Goal: Transaction & Acquisition: Book appointment/travel/reservation

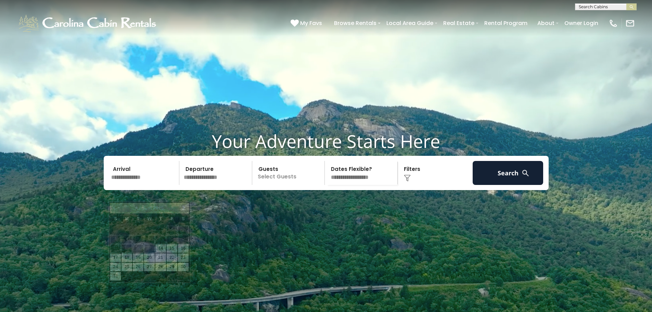
click at [127, 185] on input "text" at bounding box center [144, 173] width 71 height 24
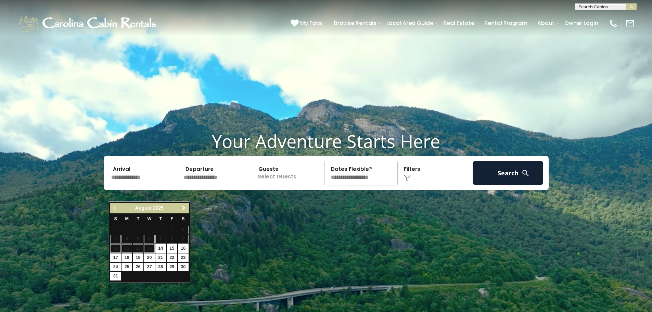
click at [180, 210] on link "Next" at bounding box center [184, 208] width 9 height 9
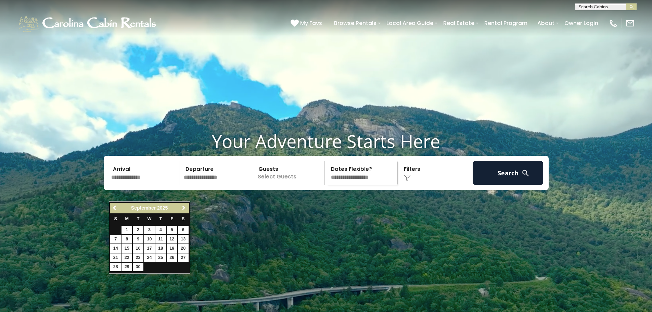
click at [180, 210] on link "Next" at bounding box center [184, 208] width 9 height 9
click at [147, 255] on link "24" at bounding box center [149, 257] width 11 height 9
type input "********"
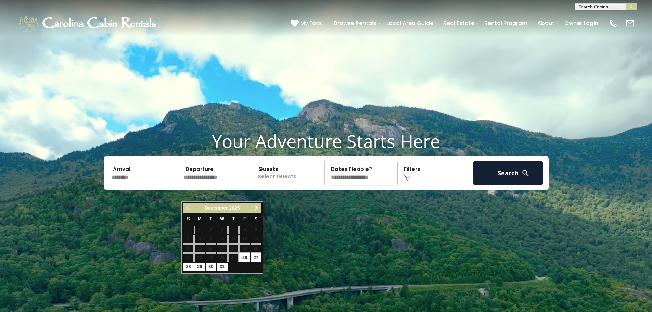
click at [258, 208] on span "Next" at bounding box center [256, 207] width 5 height 5
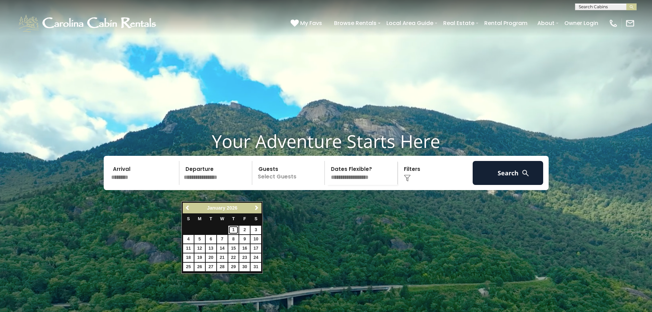
click at [236, 228] on link "1" at bounding box center [233, 230] width 11 height 9
type input "******"
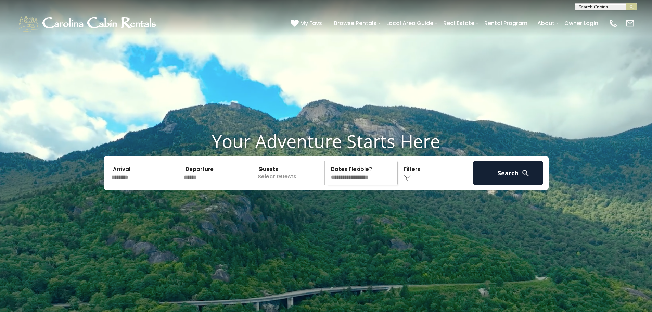
click at [287, 185] on p "Select Guests" at bounding box center [289, 173] width 70 height 24
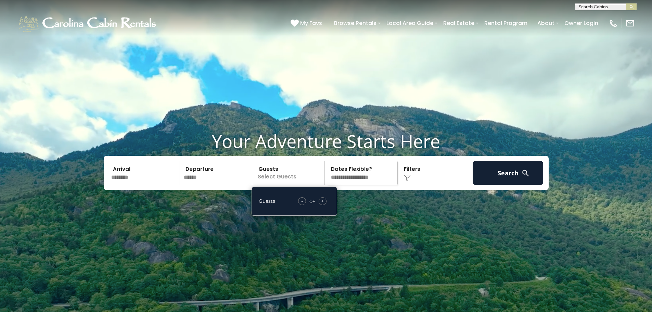
click at [321, 204] on span "+" at bounding box center [322, 200] width 3 height 7
click at [437, 233] on video at bounding box center [326, 163] width 652 height 326
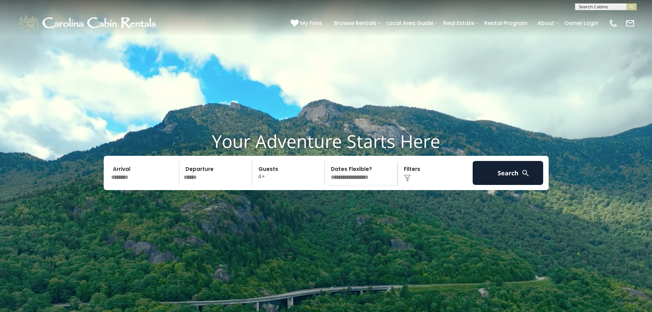
click at [358, 185] on select "**********" at bounding box center [362, 173] width 70 height 24
click at [508, 185] on button "Search" at bounding box center [508, 173] width 71 height 24
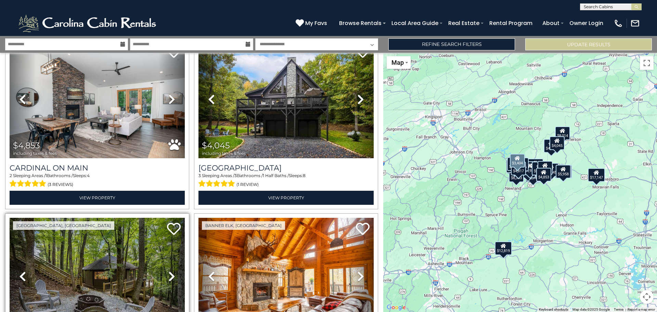
scroll to position [924, 0]
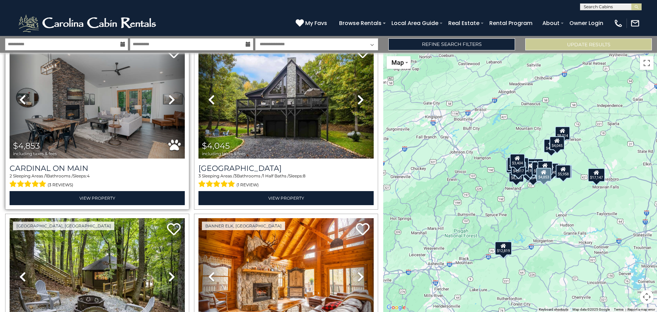
click at [170, 95] on icon at bounding box center [171, 99] width 7 height 11
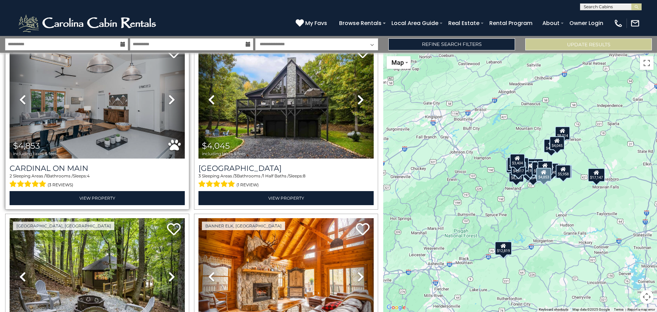
scroll to position [890, 0]
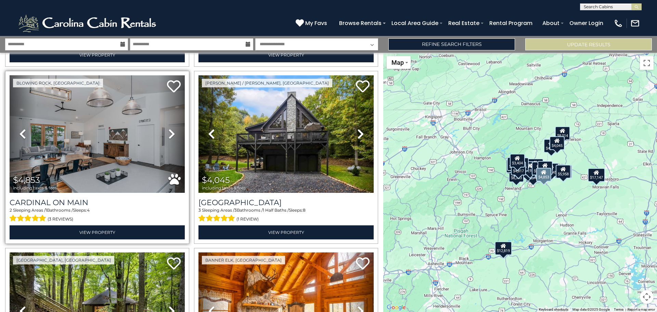
click at [171, 131] on icon at bounding box center [171, 133] width 7 height 11
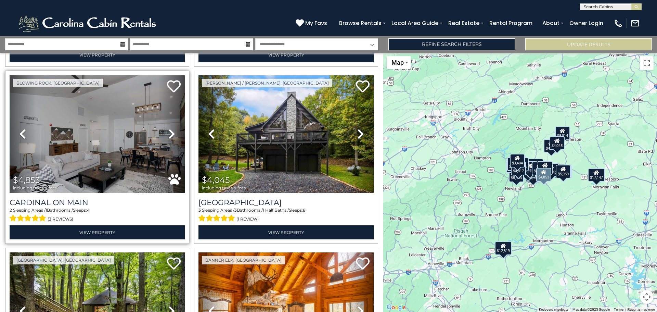
click at [170, 130] on icon at bounding box center [171, 133] width 7 height 11
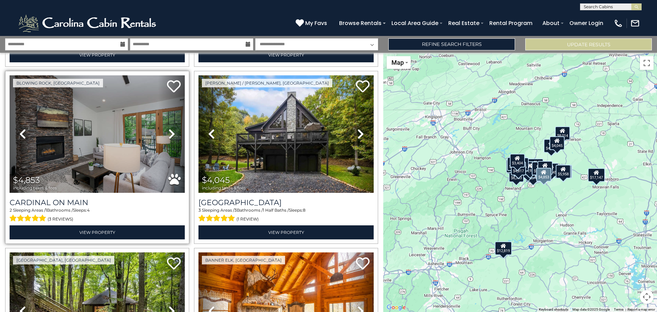
click at [170, 130] on icon at bounding box center [171, 133] width 7 height 11
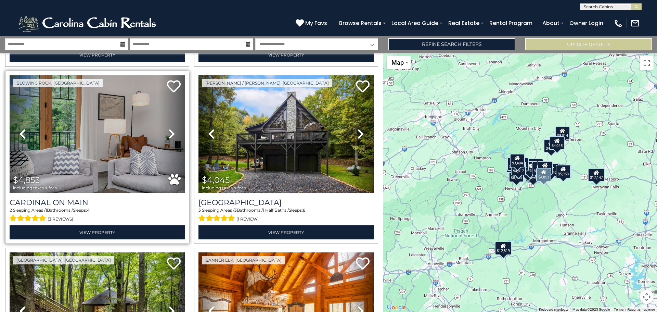
click at [169, 129] on icon at bounding box center [171, 133] width 7 height 11
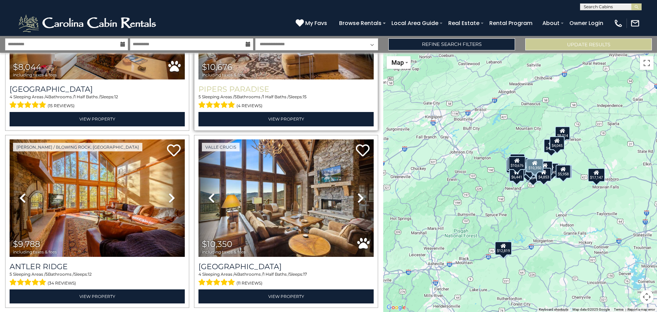
scroll to position [1369, 0]
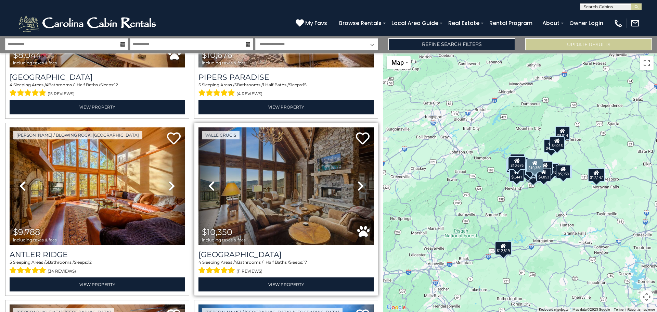
click at [361, 172] on link "Next" at bounding box center [360, 185] width 26 height 117
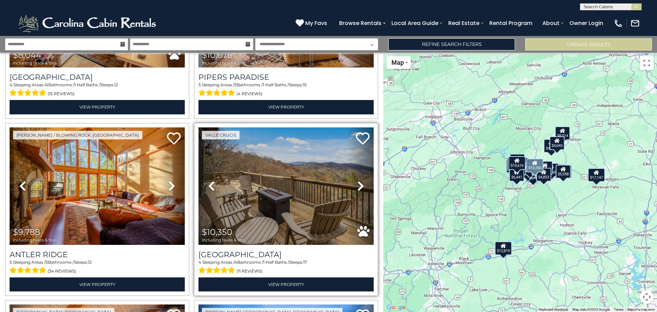
click at [357, 180] on icon at bounding box center [360, 185] width 7 height 11
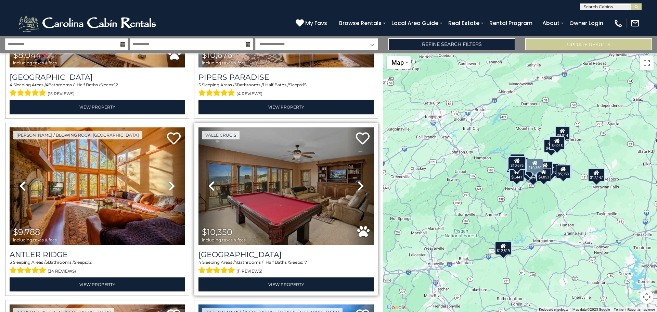
click at [357, 180] on icon at bounding box center [360, 185] width 7 height 11
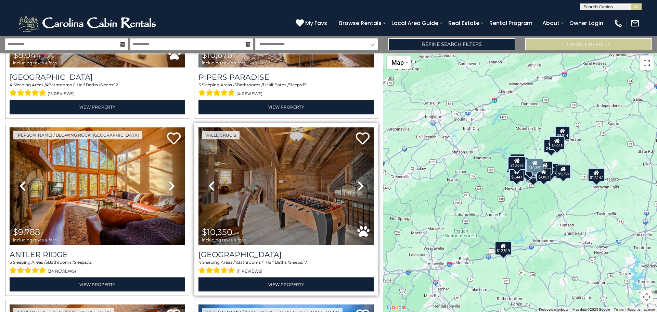
click at [357, 180] on icon at bounding box center [360, 185] width 7 height 11
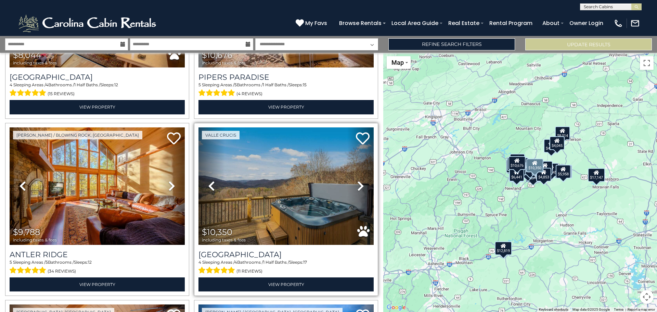
click at [357, 180] on icon at bounding box center [360, 185] width 7 height 11
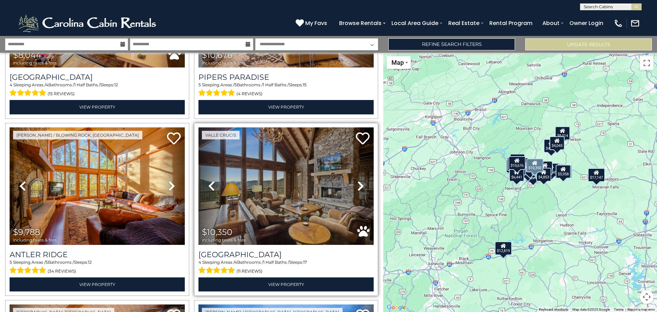
click at [357, 180] on icon at bounding box center [360, 185] width 7 height 11
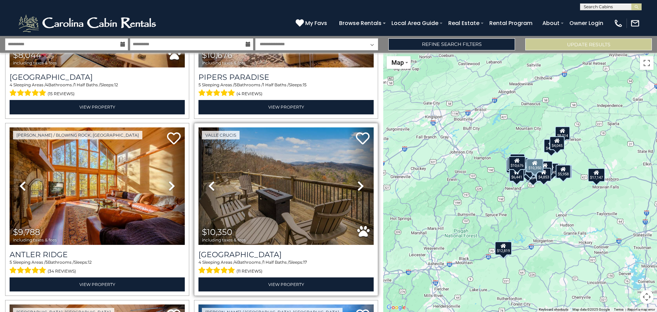
click at [357, 180] on icon at bounding box center [360, 185] width 7 height 11
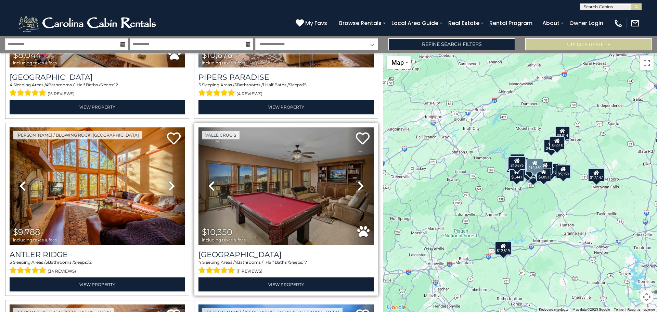
click at [357, 180] on icon at bounding box center [360, 185] width 7 height 11
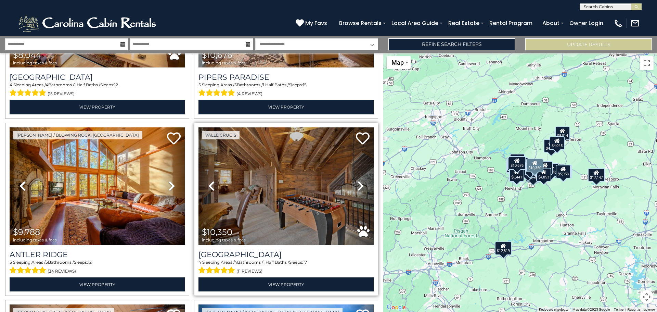
click at [357, 180] on icon at bounding box center [360, 185] width 7 height 11
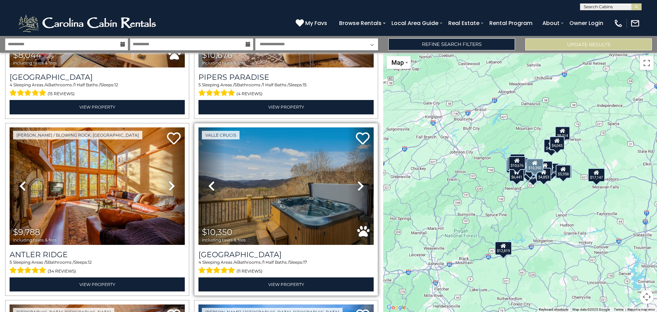
click at [357, 180] on icon at bounding box center [360, 185] width 7 height 11
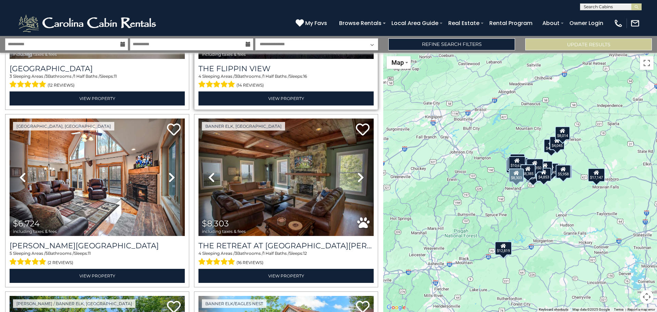
scroll to position [1916, 0]
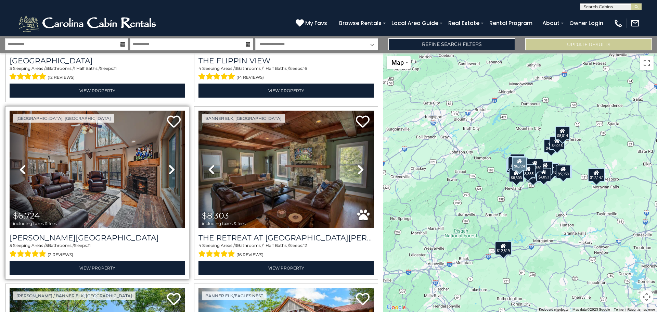
click at [171, 164] on icon at bounding box center [171, 169] width 7 height 11
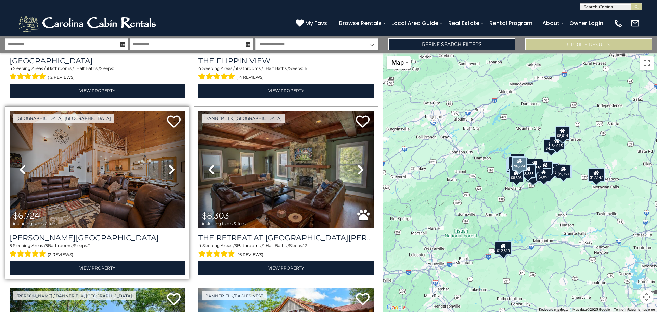
click at [171, 164] on icon at bounding box center [171, 169] width 7 height 11
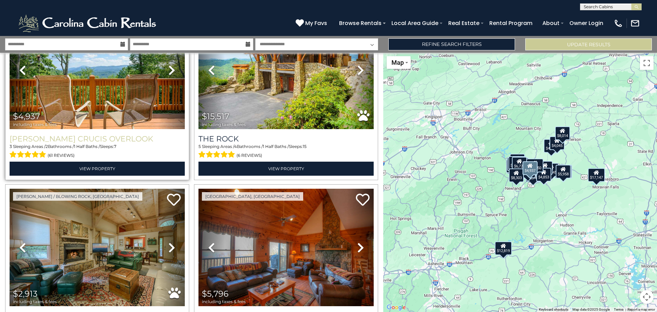
scroll to position [2224, 0]
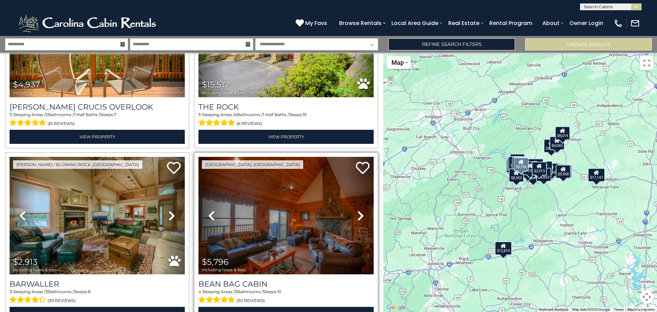
click at [357, 210] on icon at bounding box center [360, 215] width 7 height 11
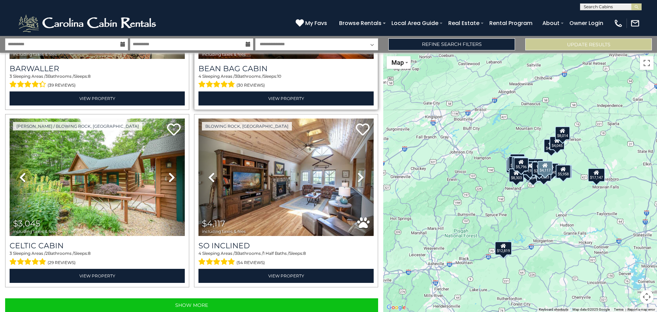
scroll to position [2405, 0]
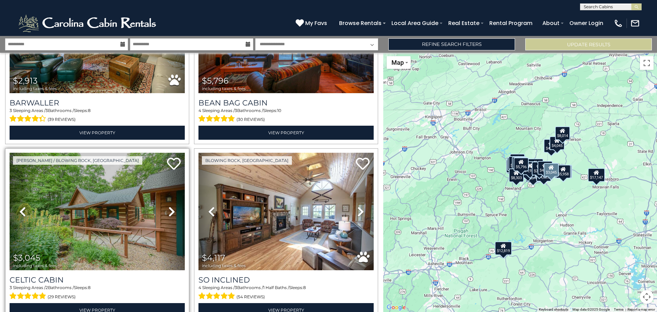
click at [176, 194] on link "Next" at bounding box center [171, 211] width 26 height 117
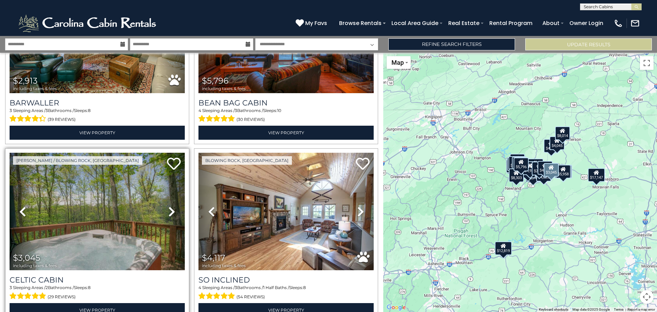
scroll to position [2440, 0]
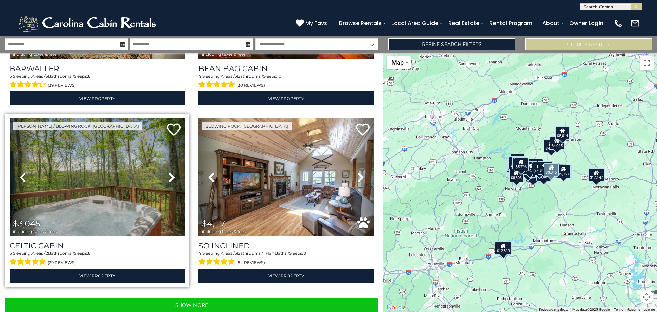
click at [177, 156] on link "Next" at bounding box center [171, 176] width 26 height 117
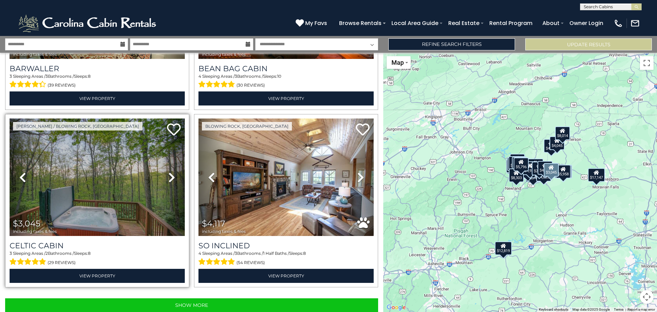
click at [177, 156] on link "Next" at bounding box center [171, 176] width 26 height 117
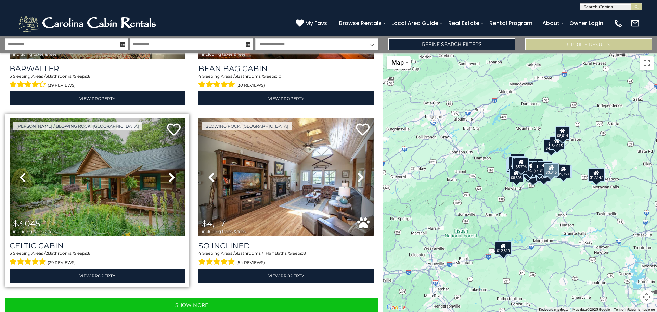
click at [177, 156] on link "Next" at bounding box center [171, 176] width 26 height 117
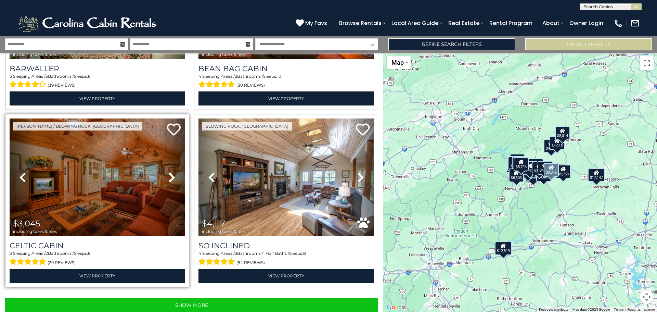
click at [177, 156] on link "Next" at bounding box center [171, 176] width 26 height 117
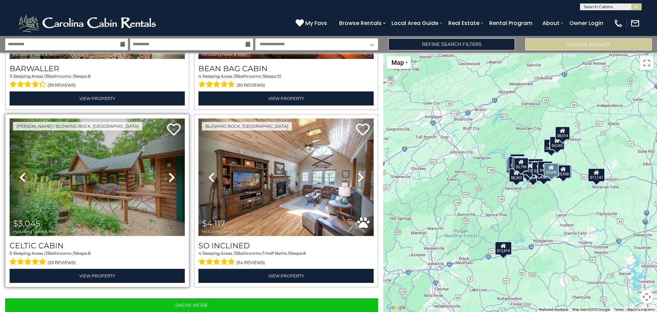
click at [177, 156] on link "Next" at bounding box center [171, 176] width 26 height 117
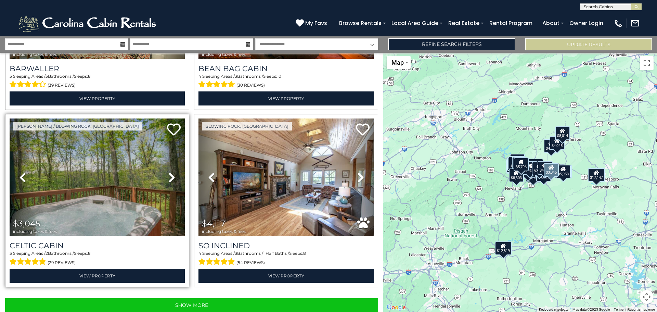
click at [177, 156] on link "Next" at bounding box center [171, 176] width 26 height 117
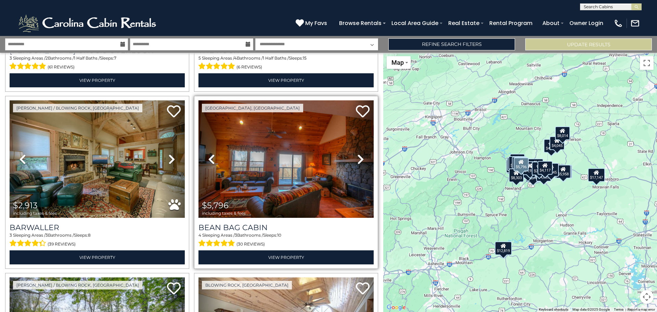
scroll to position [2269, 0]
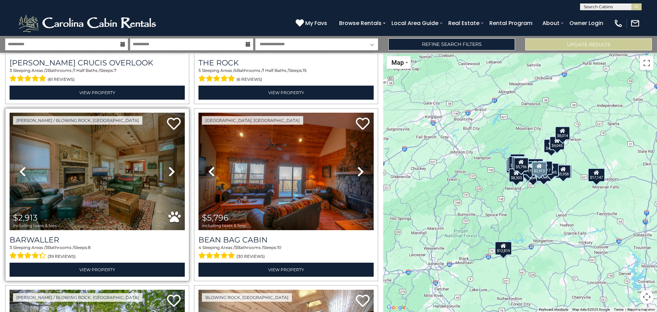
click at [165, 155] on link "Next" at bounding box center [171, 171] width 26 height 117
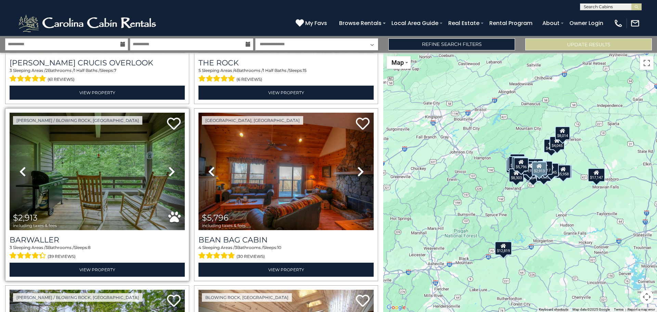
click at [165, 155] on link "Next" at bounding box center [171, 171] width 26 height 117
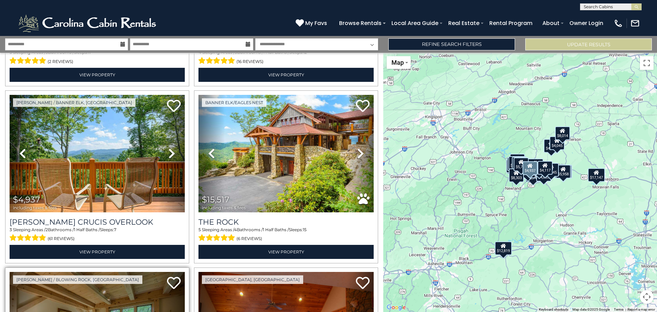
scroll to position [2097, 0]
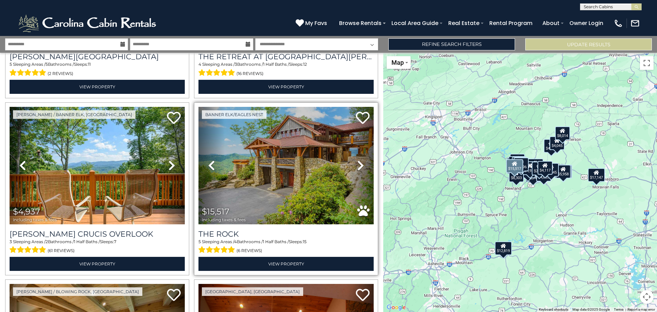
click at [357, 160] on icon at bounding box center [360, 165] width 7 height 11
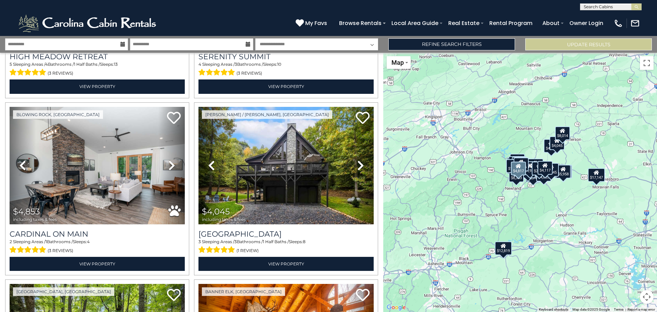
scroll to position [865, 0]
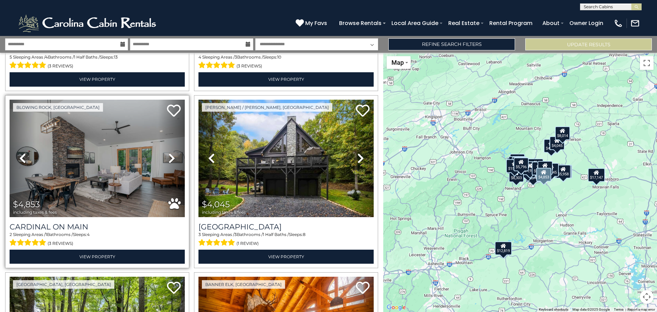
click at [168, 153] on icon at bounding box center [171, 158] width 7 height 11
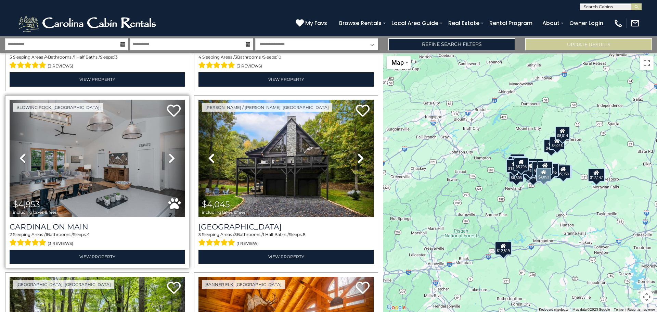
click at [171, 154] on icon at bounding box center [171, 158] width 7 height 11
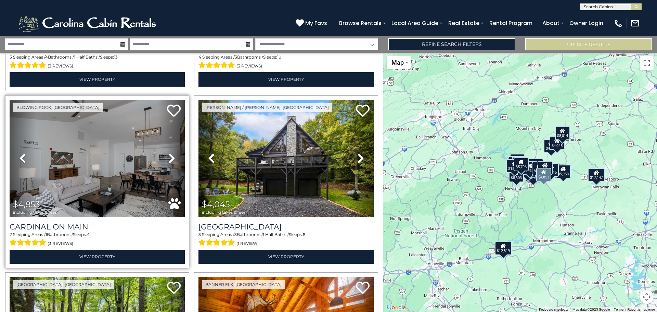
click at [171, 154] on icon at bounding box center [171, 158] width 7 height 11
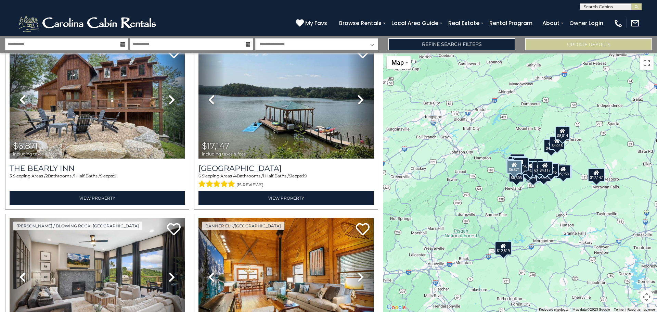
scroll to position [557, 0]
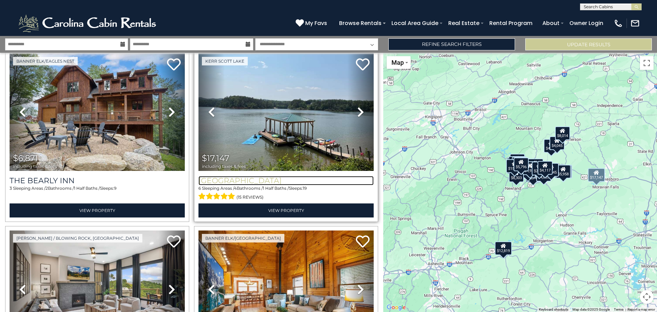
click at [253, 176] on h3 "Lake Haven Lodge" at bounding box center [285, 180] width 175 height 9
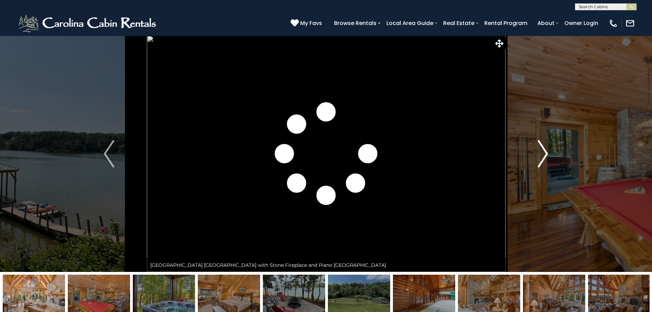
scroll to position [68, 0]
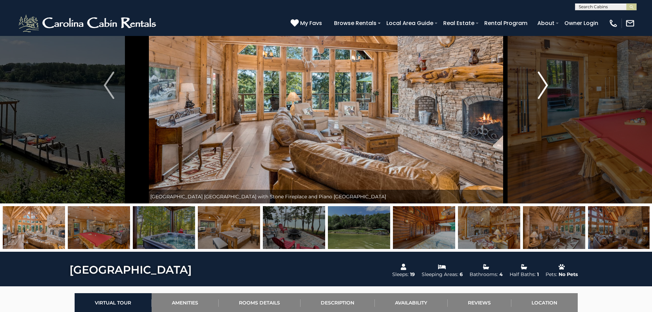
click at [537, 86] on button "Next" at bounding box center [542, 85] width 75 height 236
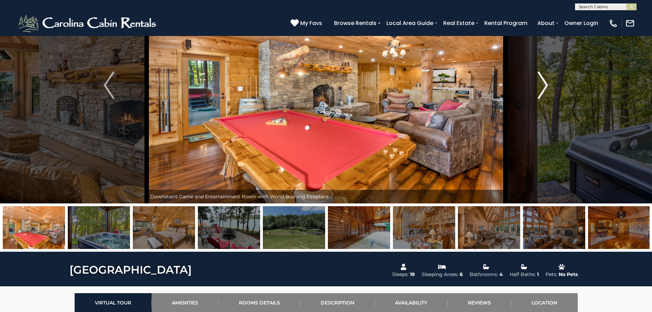
click at [534, 86] on button "Next" at bounding box center [542, 85] width 75 height 236
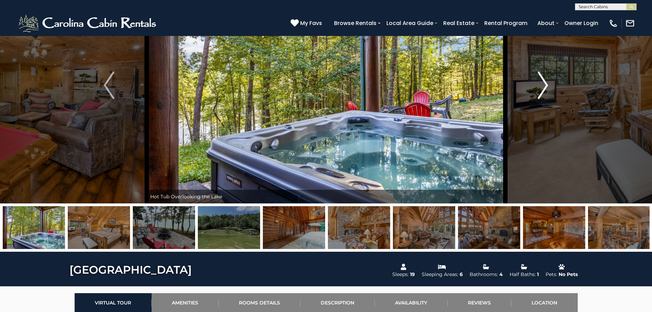
click at [534, 86] on button "Next" at bounding box center [542, 85] width 75 height 236
